Goal: Task Accomplishment & Management: Manage account settings

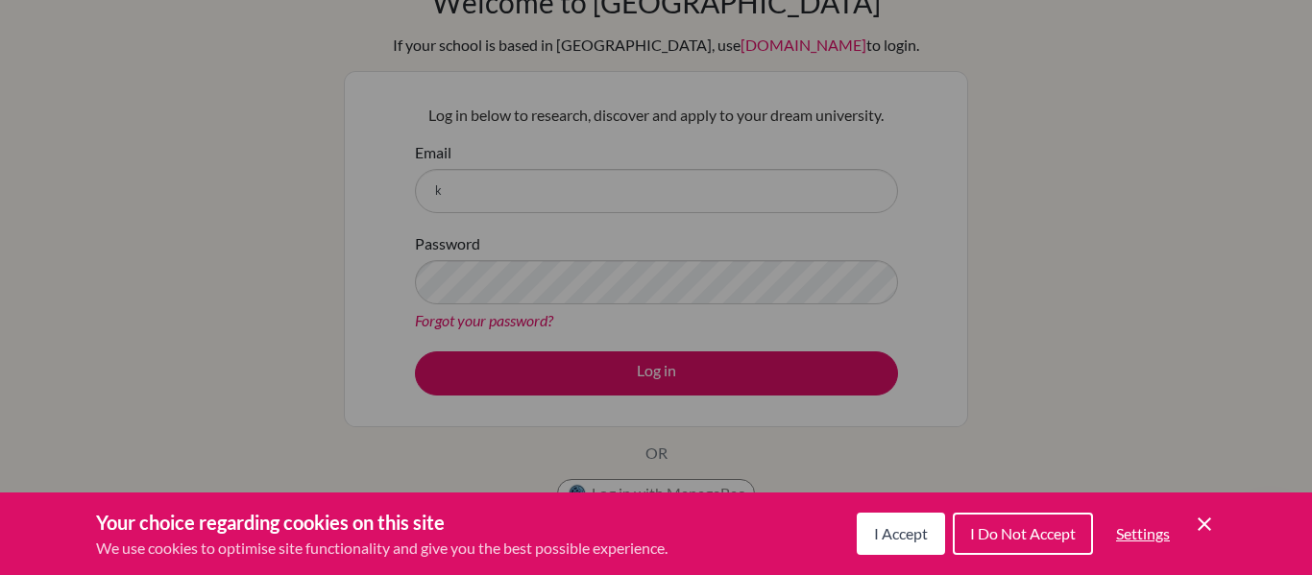
click at [1195, 522] on icon "Cookie Control Close Icon" at bounding box center [1204, 524] width 23 height 23
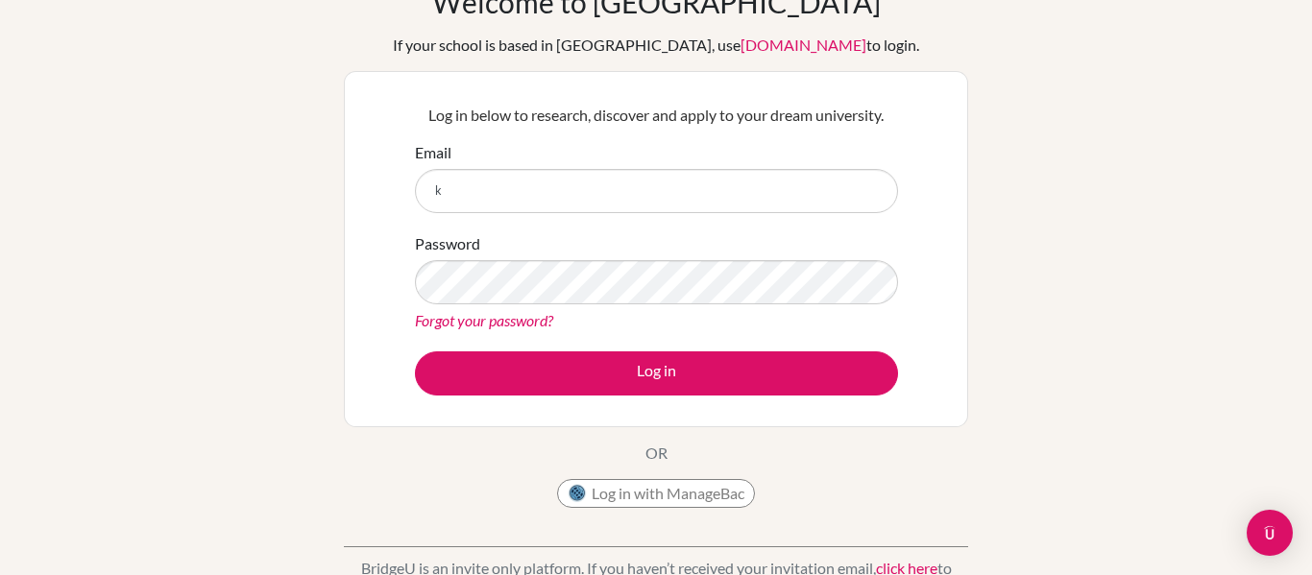
scroll to position [111, 0]
click at [719, 493] on button "Log in with ManageBac" at bounding box center [656, 493] width 198 height 29
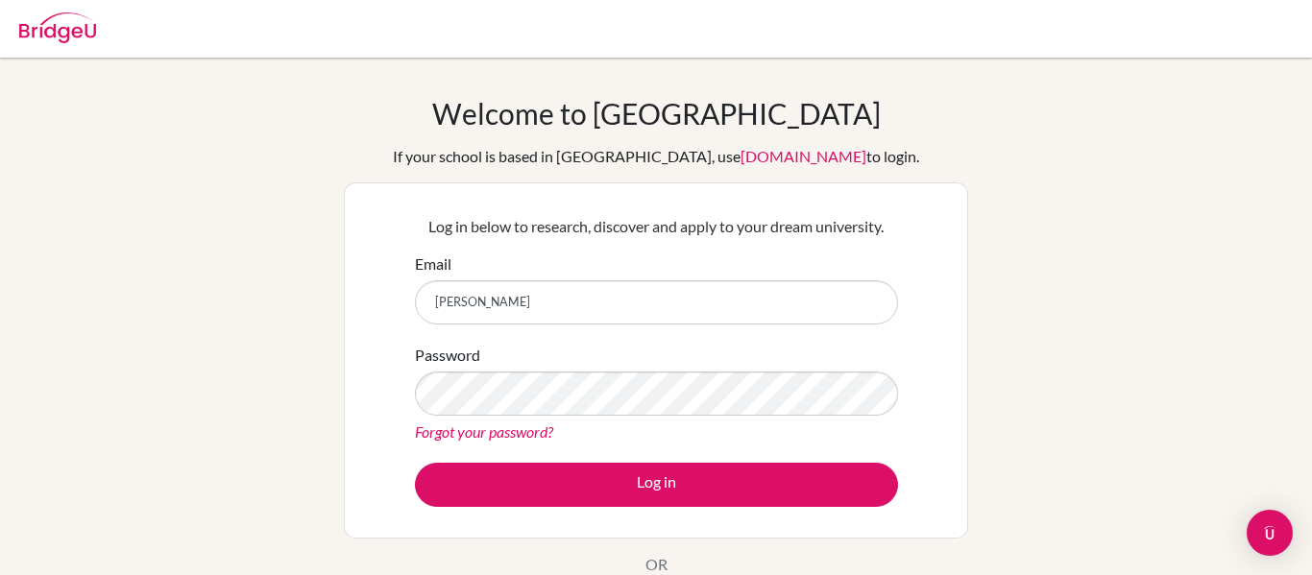
scroll to position [111, 0]
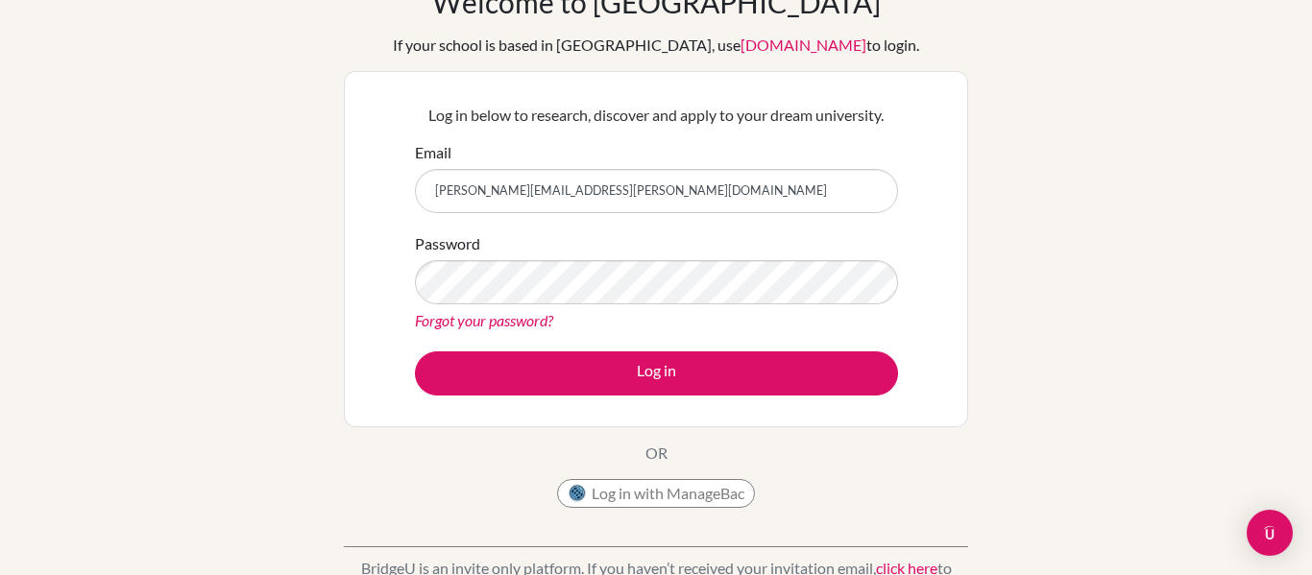
type input "[PERSON_NAME][EMAIL_ADDRESS][PERSON_NAME][DOMAIN_NAME]"
click at [550, 321] on link "Forgot your password?" at bounding box center [484, 320] width 138 height 18
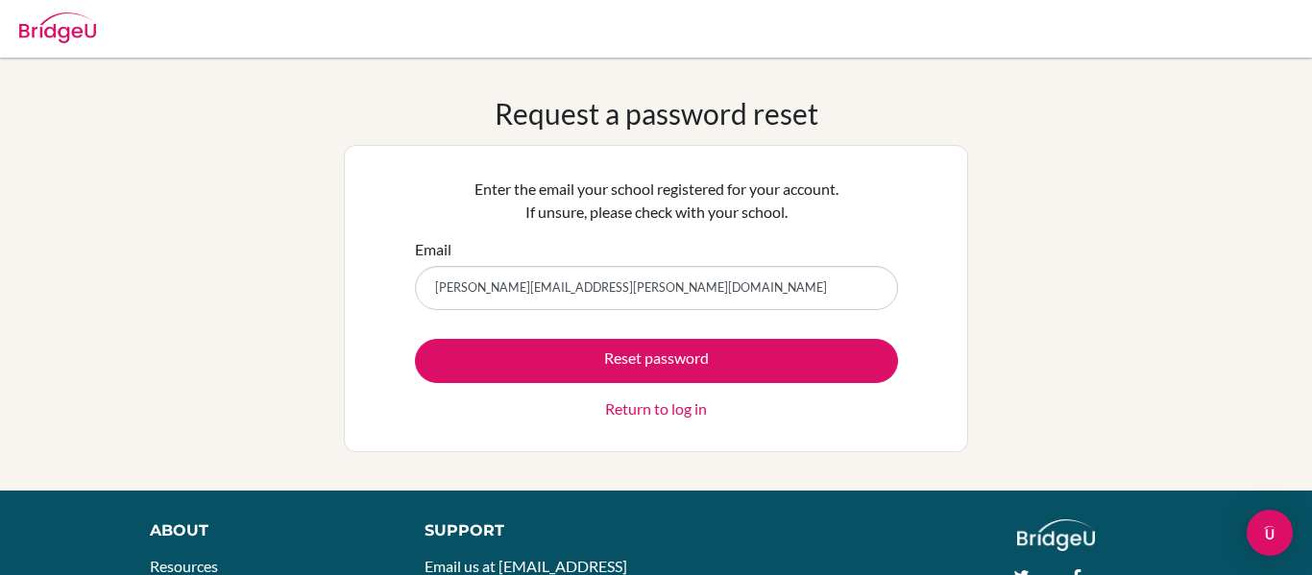
type input "[PERSON_NAME][EMAIL_ADDRESS][PERSON_NAME][DOMAIN_NAME]"
click at [415, 339] on button "Reset password" at bounding box center [656, 361] width 483 height 44
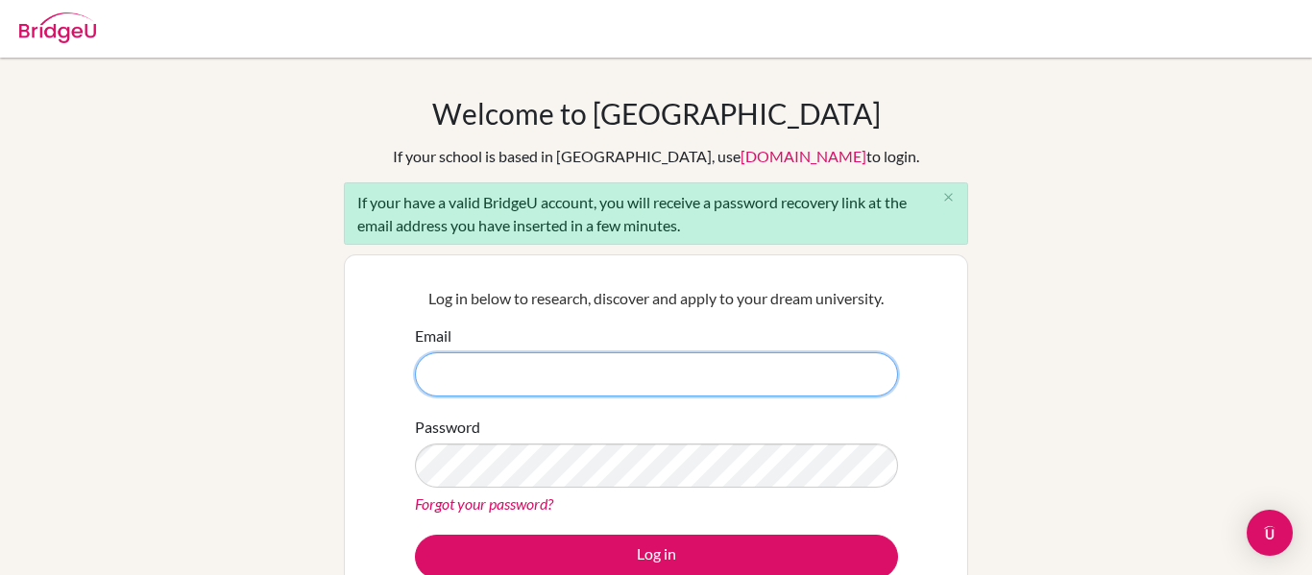
click at [544, 383] on input "Email" at bounding box center [656, 374] width 483 height 44
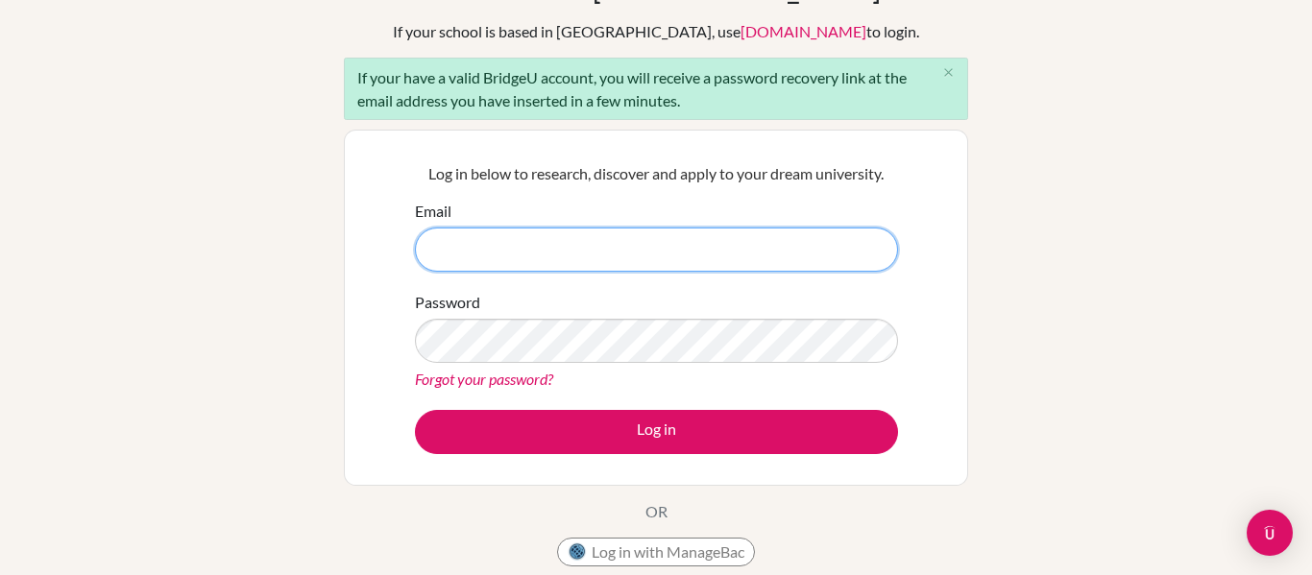
scroll to position [129, 0]
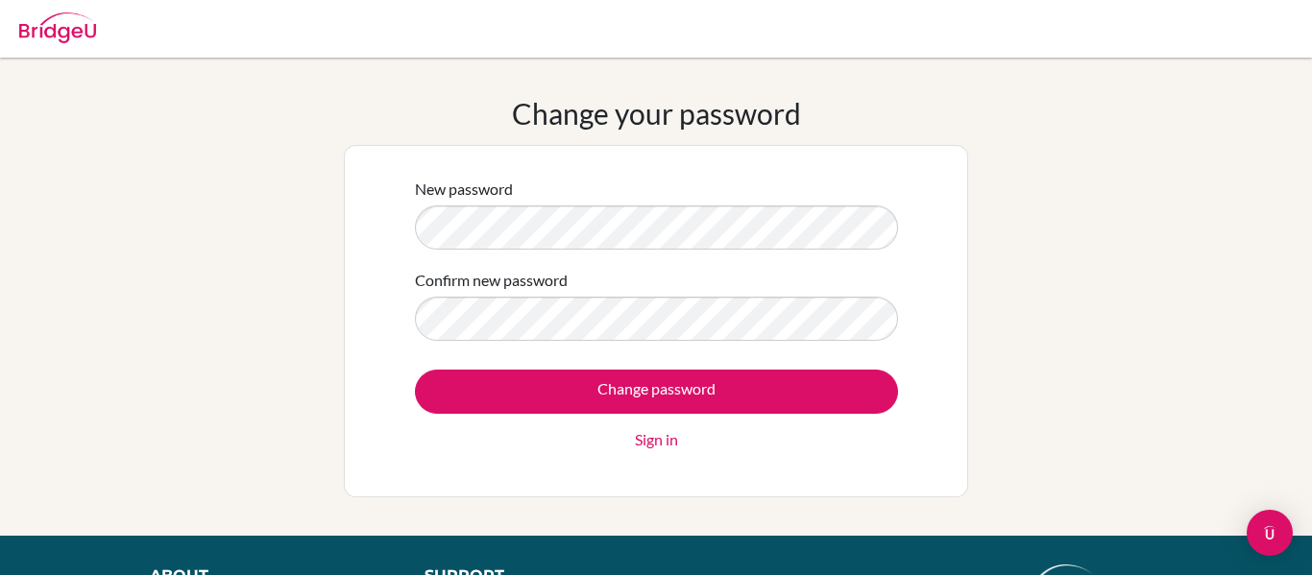
click at [640, 349] on form "New password Confirm new password Change password Sign in" at bounding box center [656, 315] width 483 height 274
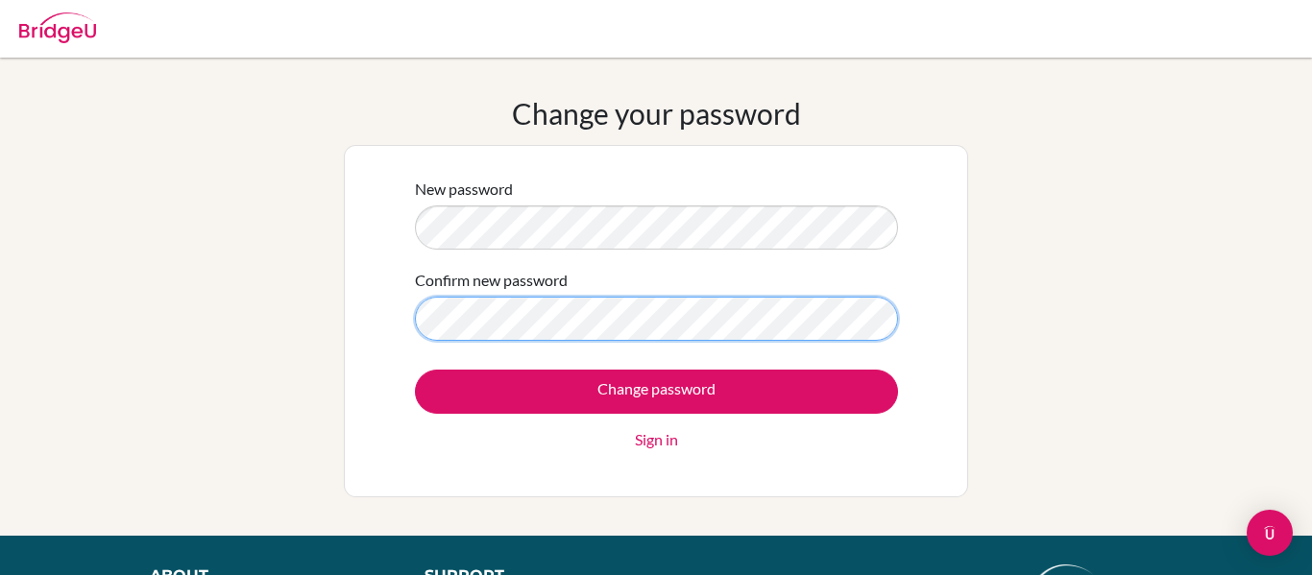
click at [415, 370] on input "Change password" at bounding box center [656, 392] width 483 height 44
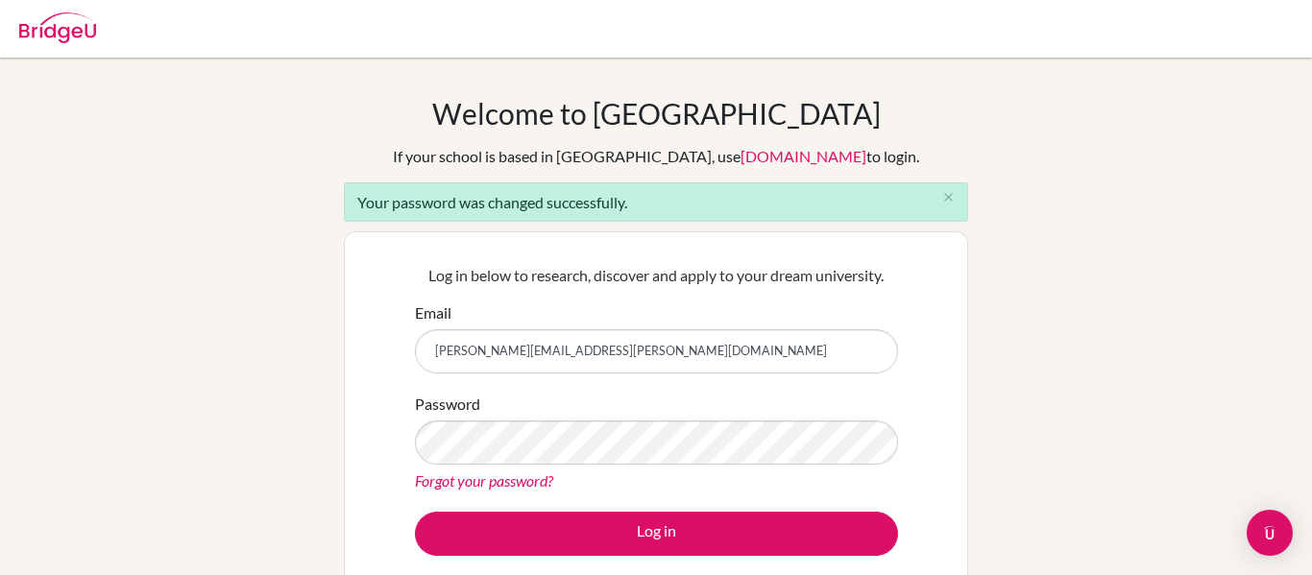
type input "[PERSON_NAME][EMAIL_ADDRESS][PERSON_NAME][DOMAIN_NAME]"
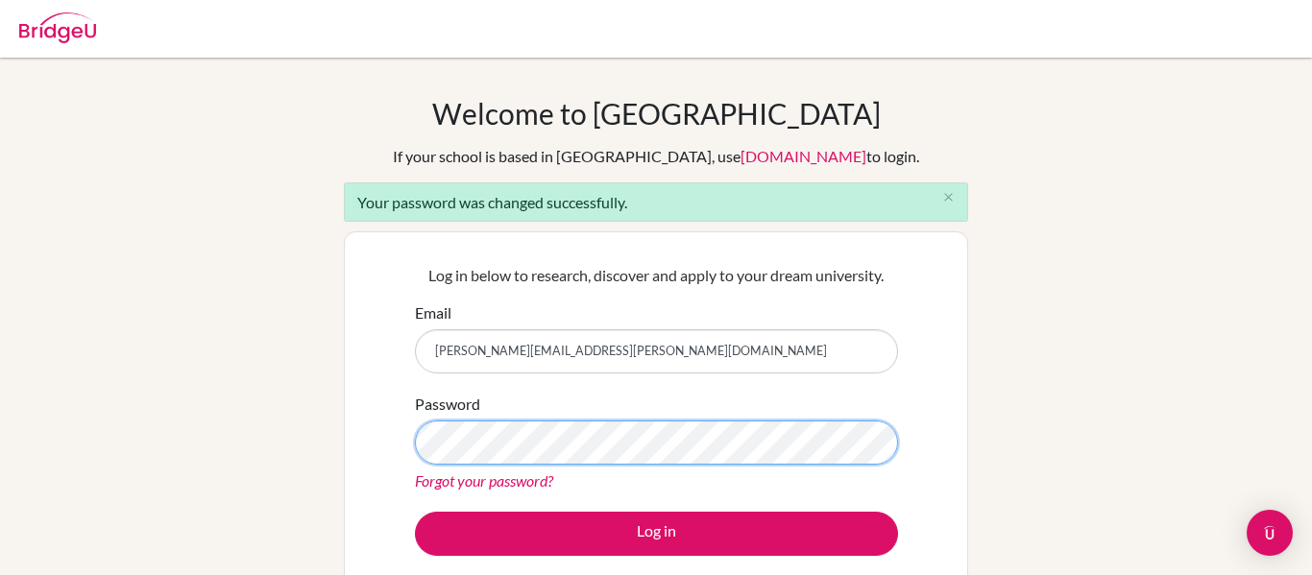
click at [415, 512] on button "Log in" at bounding box center [656, 534] width 483 height 44
